Goal: Task Accomplishment & Management: Manage account settings

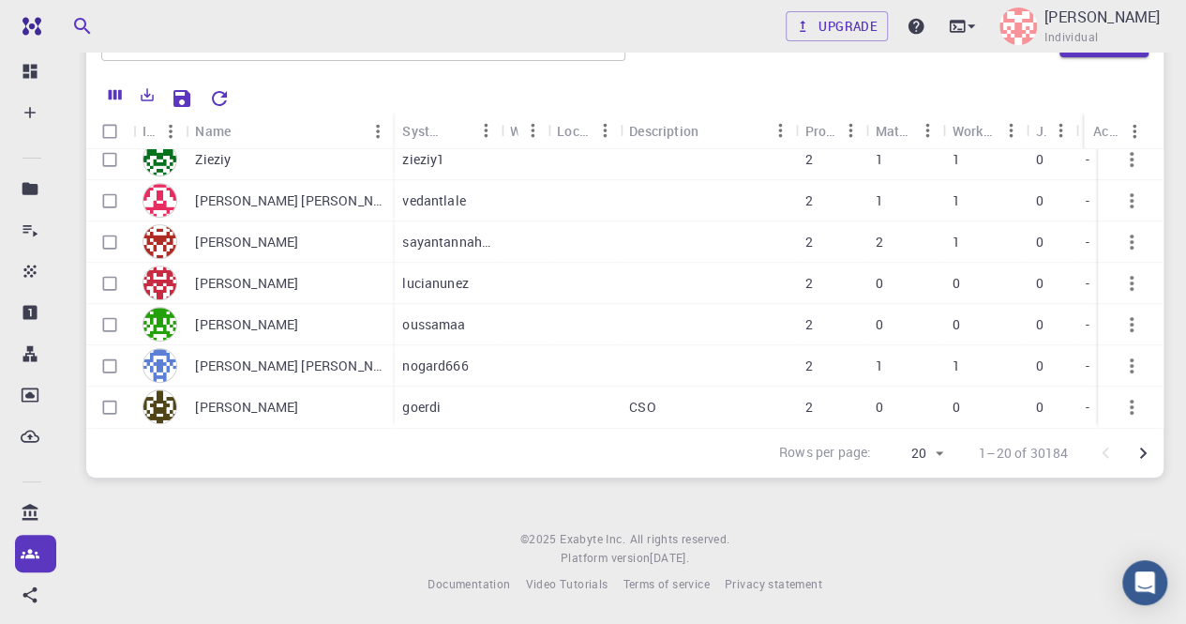
scroll to position [98, 0]
click at [1147, 453] on icon "Go to next page" at bounding box center [1143, 453] width 23 height 23
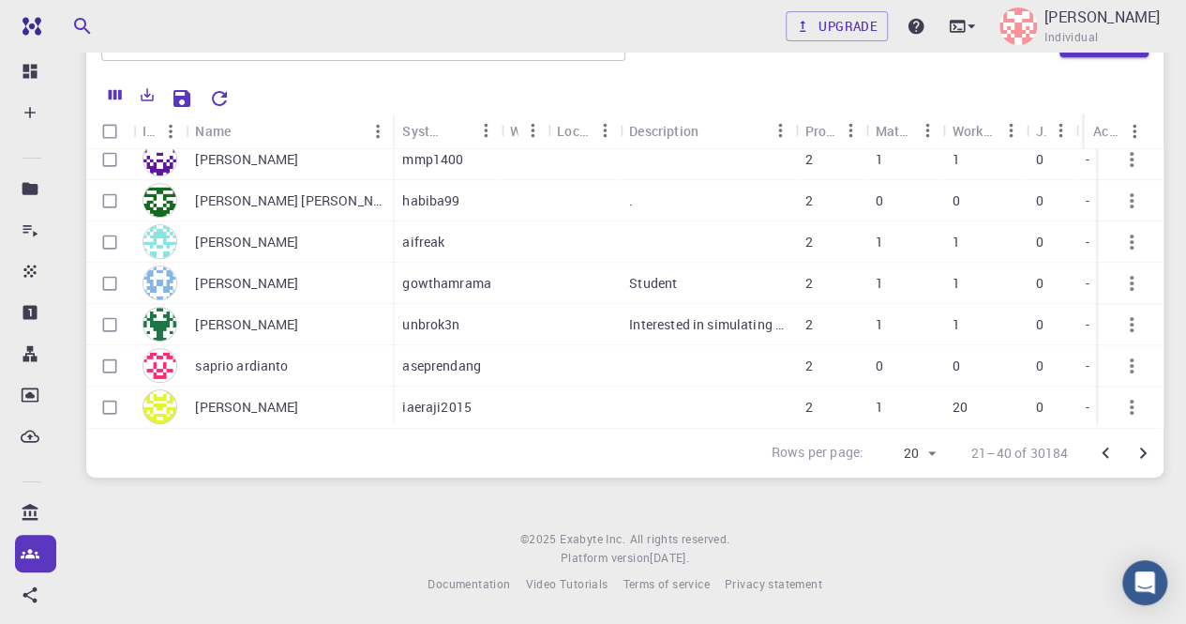
scroll to position [561, 0]
click at [1147, 456] on icon "Go to next page" at bounding box center [1143, 453] width 23 height 23
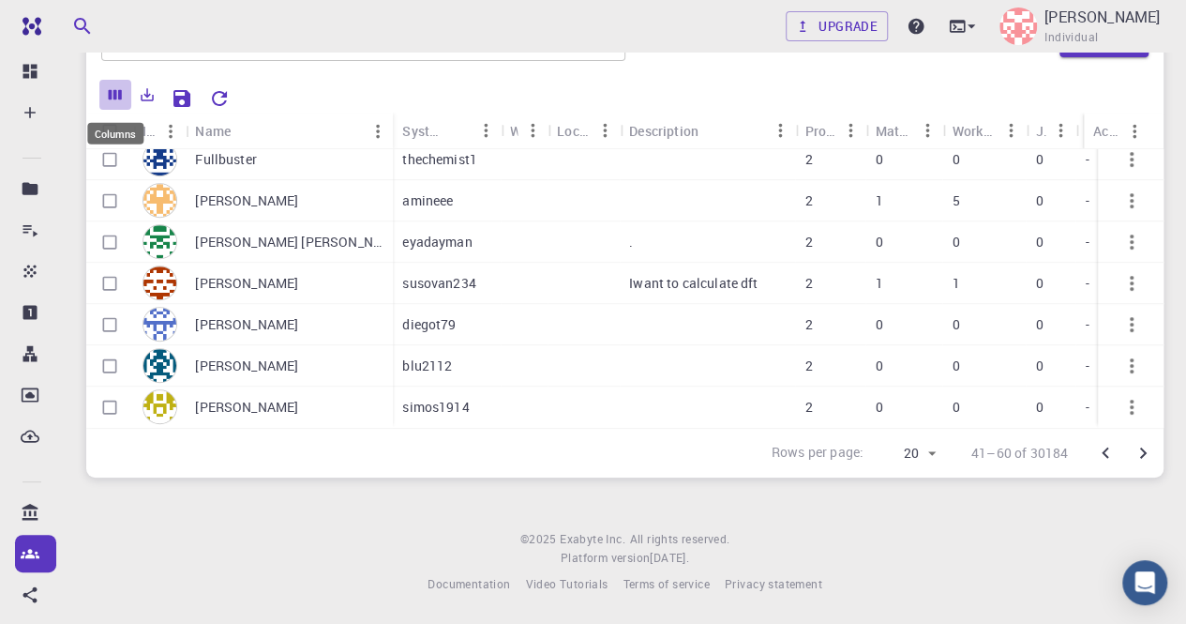
click at [116, 97] on icon "Columns" at bounding box center [115, 95] width 13 height 10
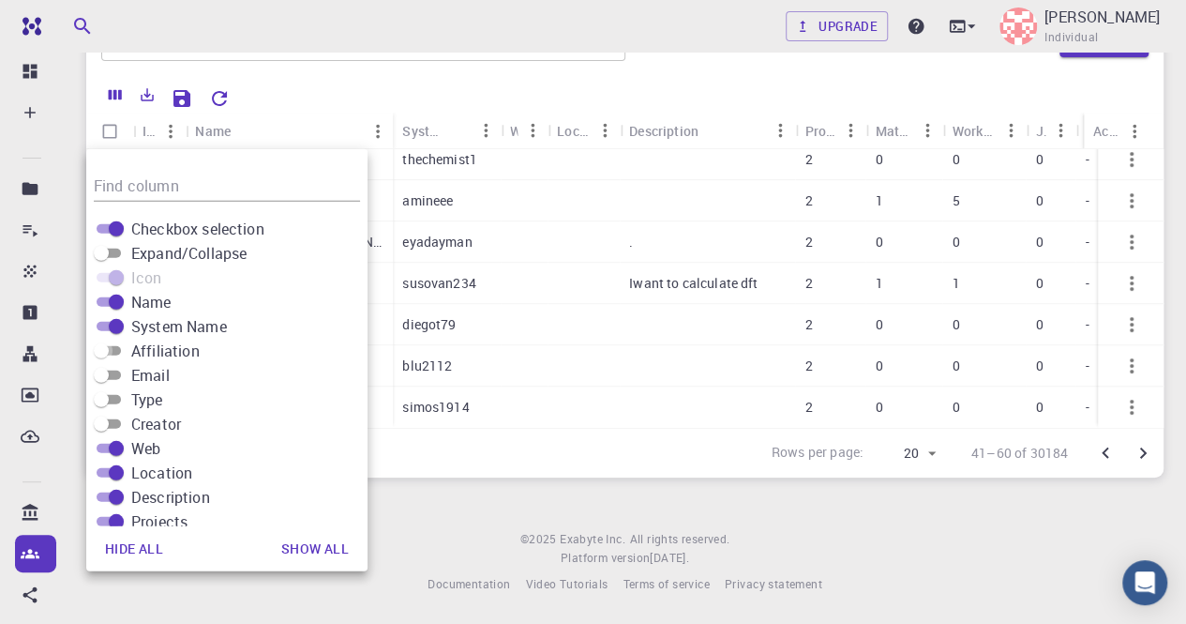
click at [114, 352] on input "Affiliation" at bounding box center [102, 350] width 68 height 23
checkbox input "true"
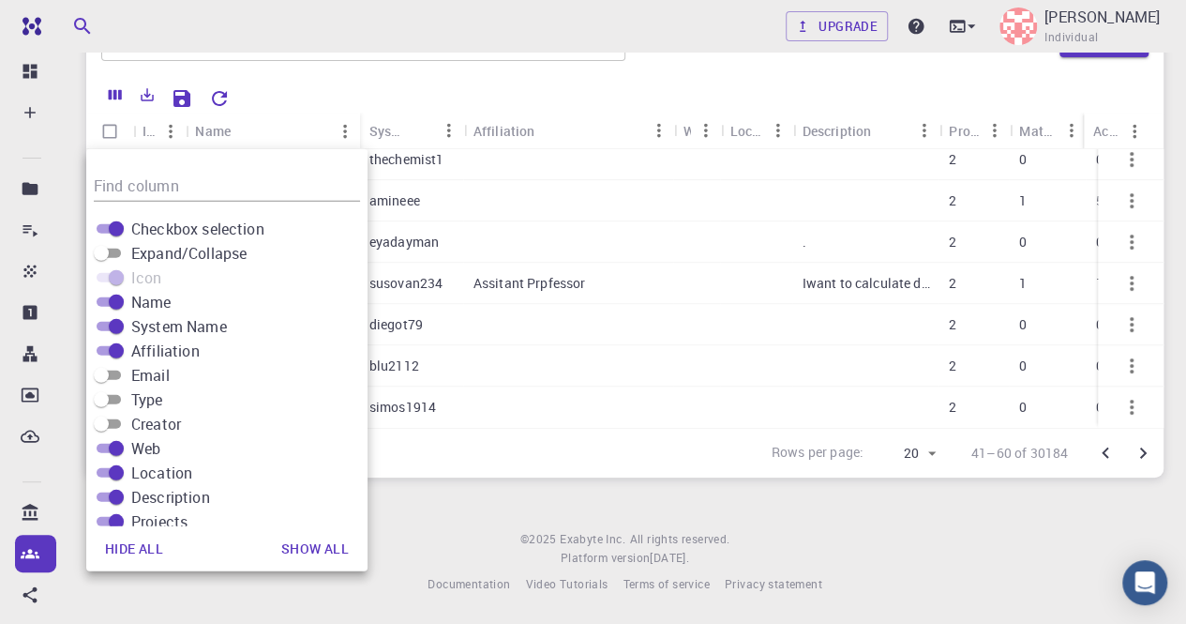
scroll to position [519, 0]
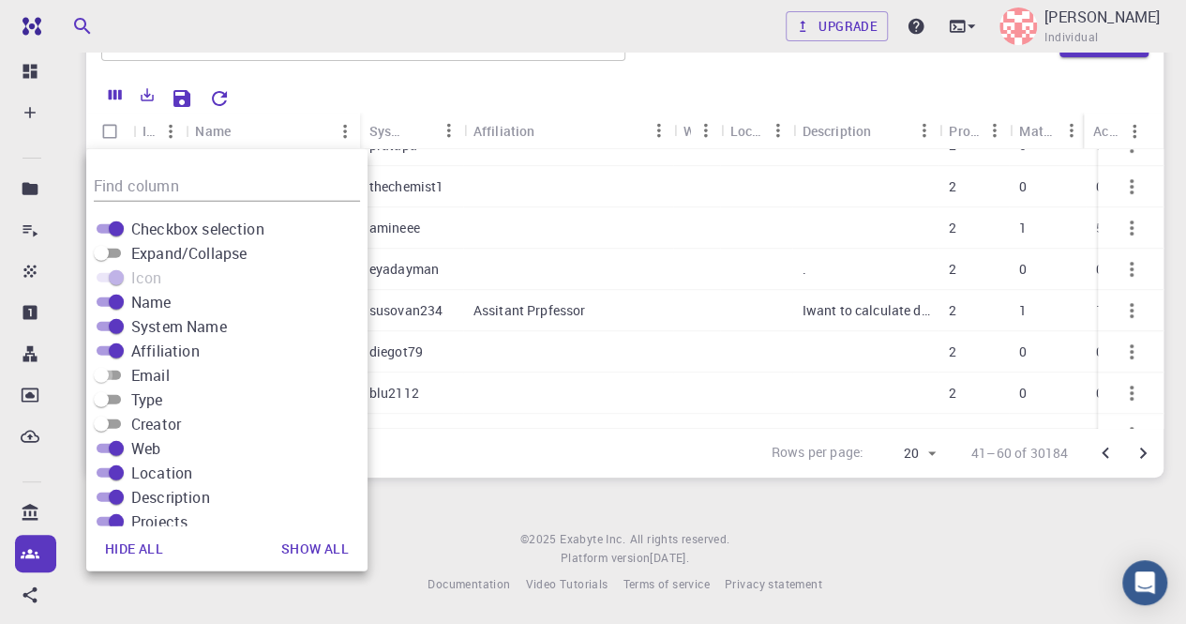
click at [113, 370] on input "Email" at bounding box center [102, 375] width 68 height 23
checkbox input "true"
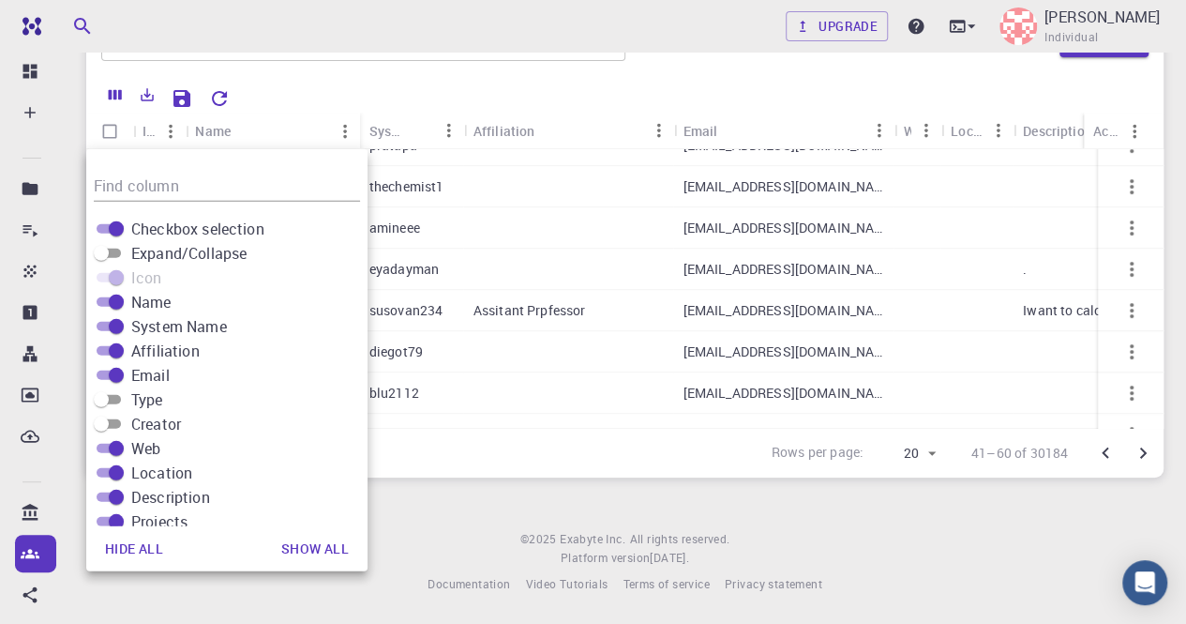
click at [455, 482] on div "Upgrade JD Francois Individual Home Accounts ​ Create Icon Name System Name Aff…" at bounding box center [625, 262] width 1122 height 721
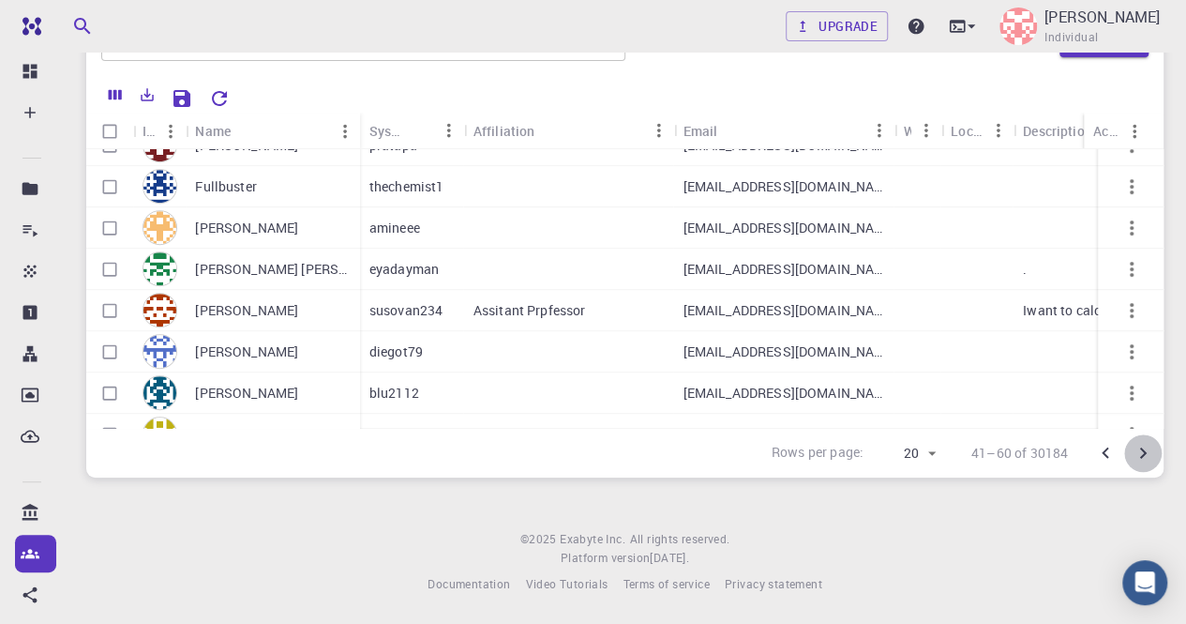
click at [1139, 453] on icon "Go to next page" at bounding box center [1143, 453] width 23 height 23
